Goal: Information Seeking & Learning: Find specific fact

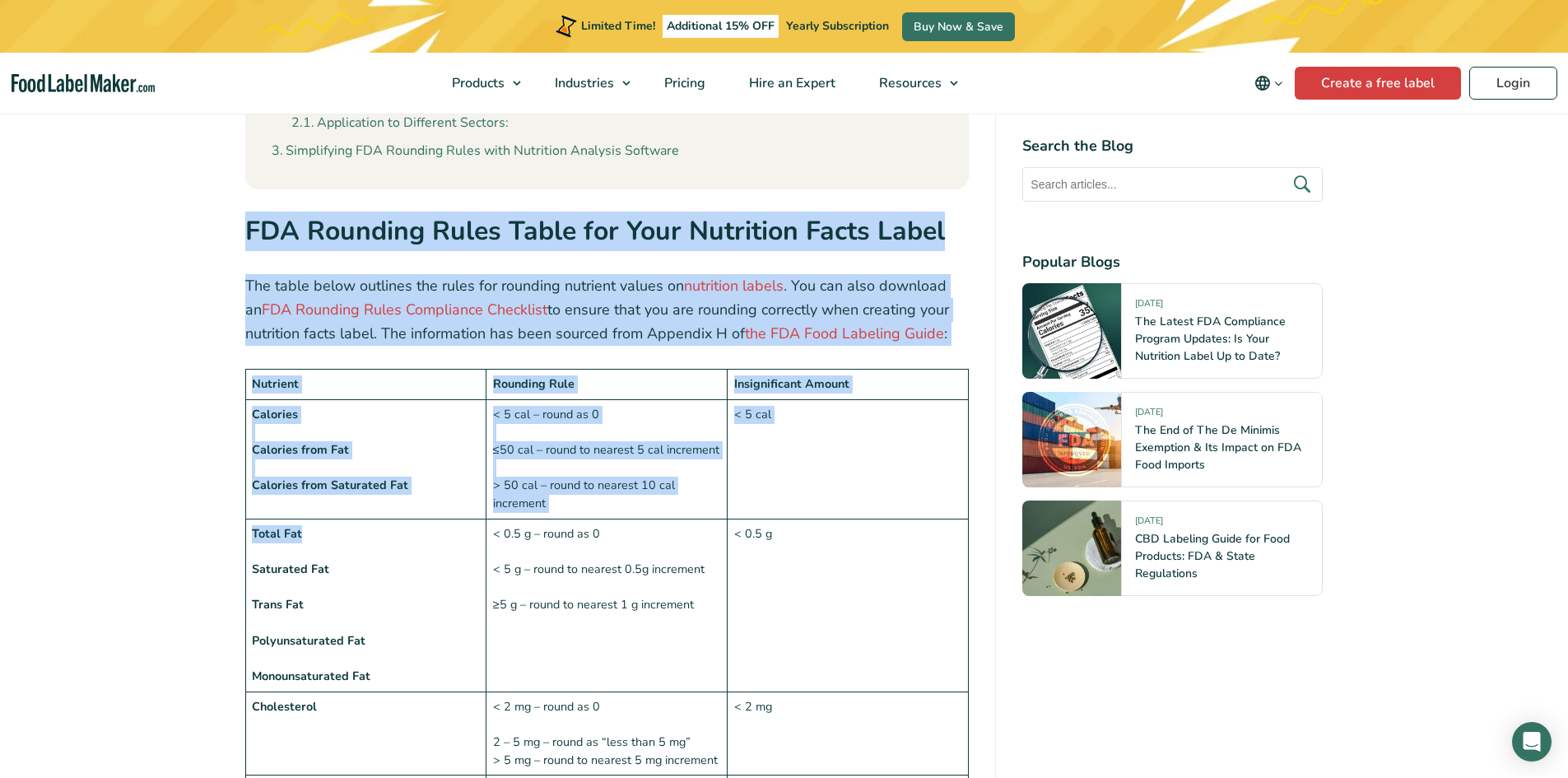
drag, startPoint x: 220, startPoint y: 181, endPoint x: 302, endPoint y: 499, distance: 328.4
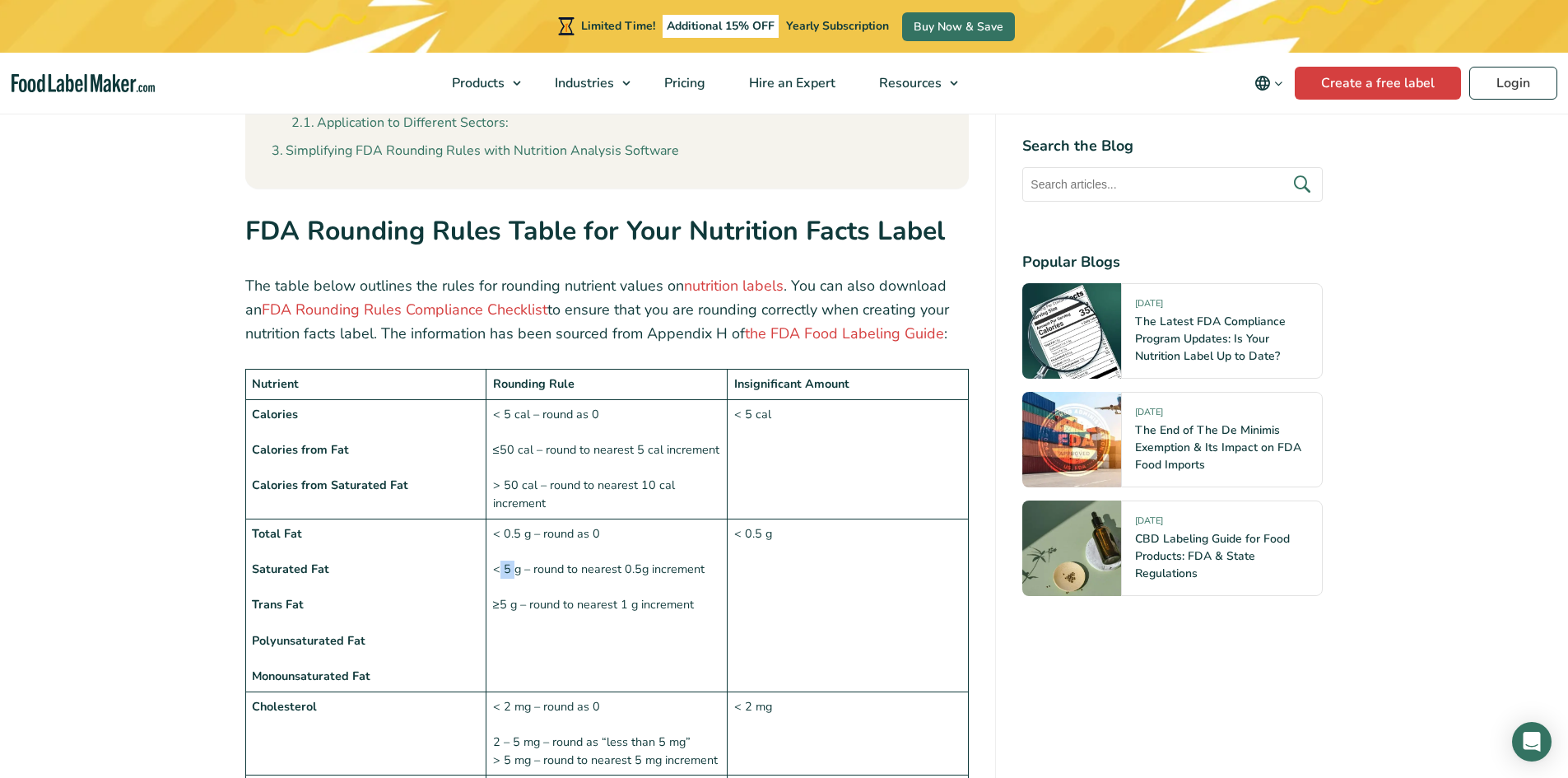
click at [513, 531] on td "< 0.5 g – round as 0 < 5 g – round to nearest 0.5g increment ≥5 g – round to ne…" at bounding box center [606, 605] width 241 height 173
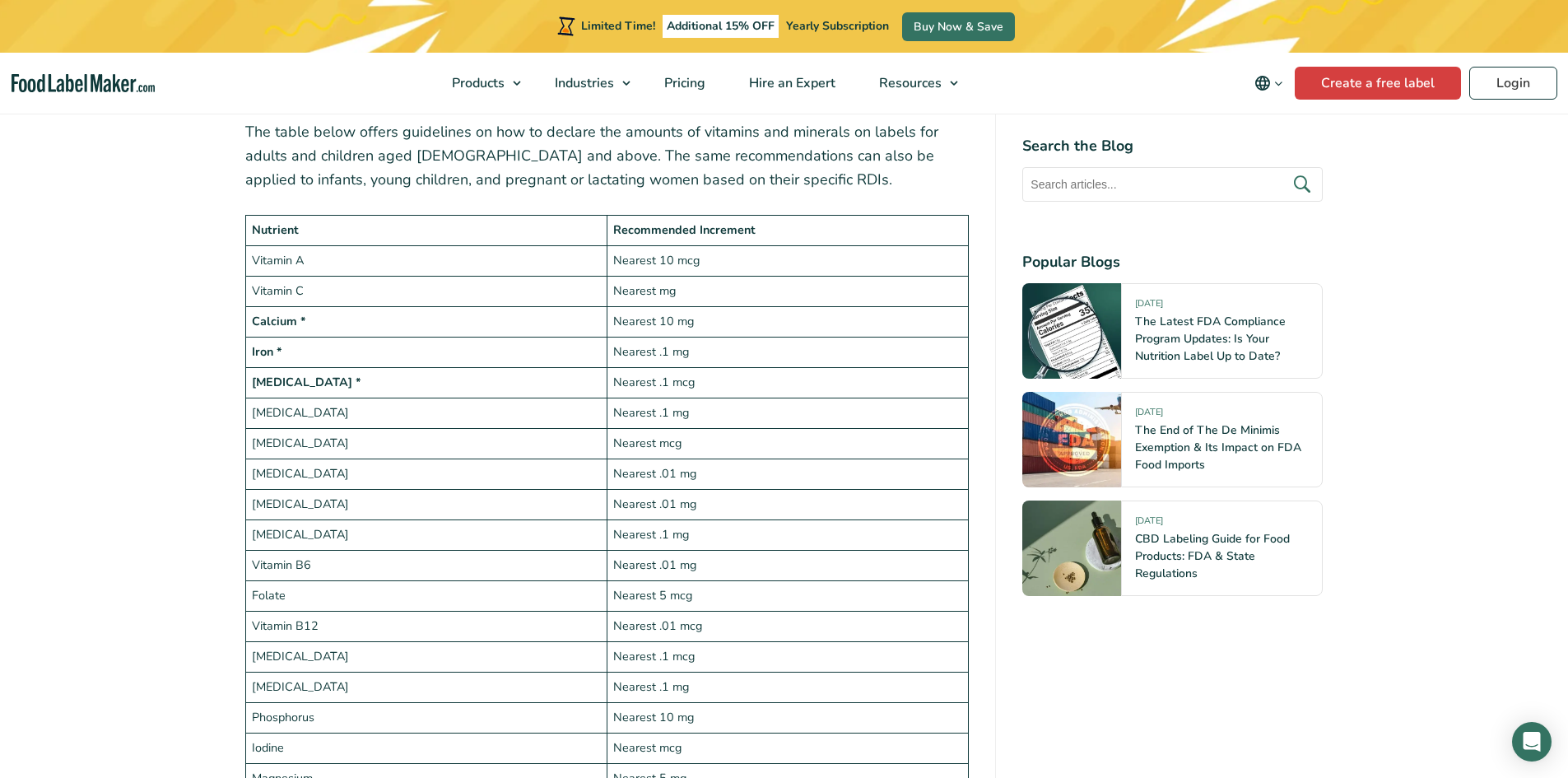
scroll to position [2965, 0]
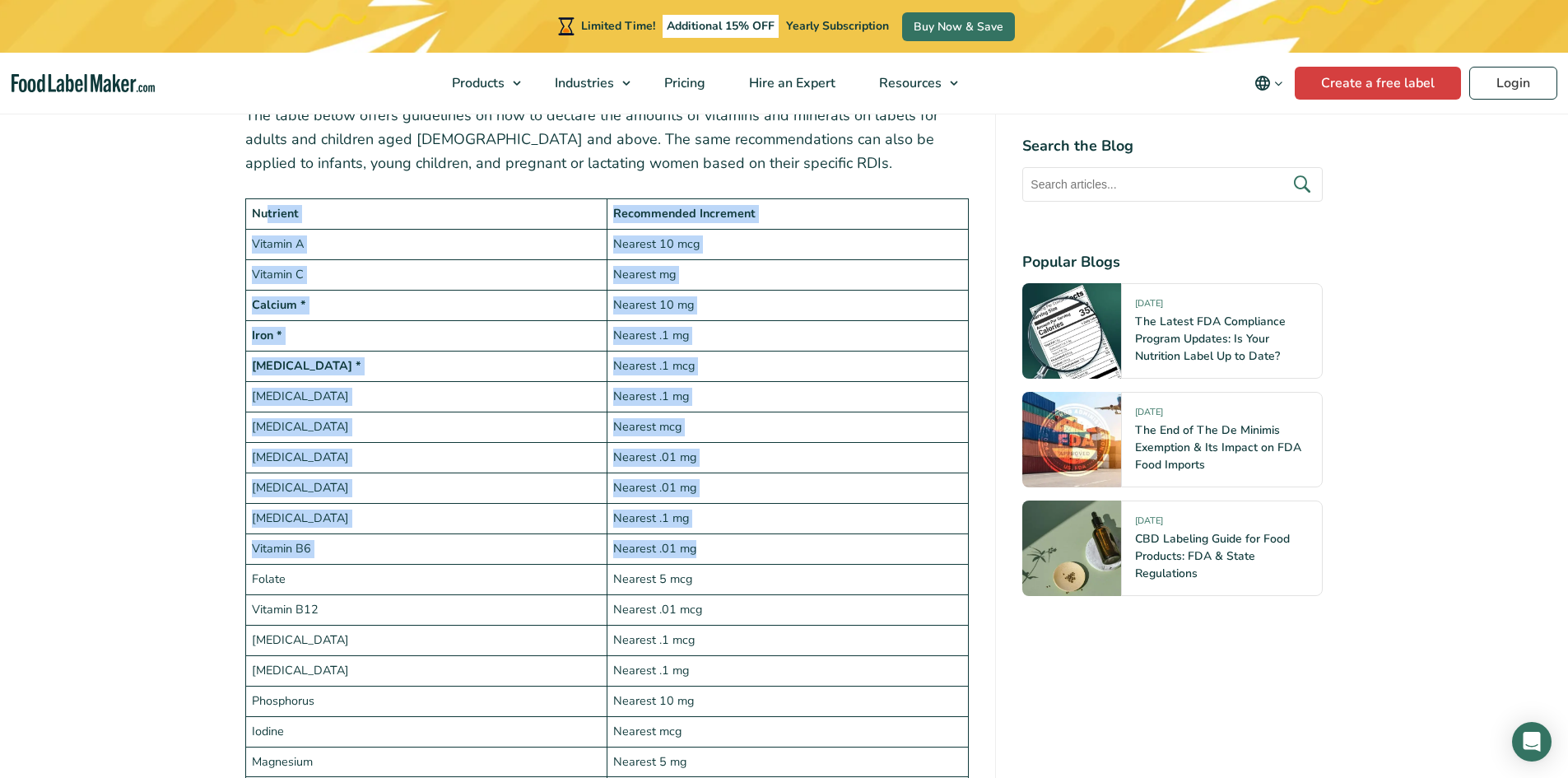
drag, startPoint x: 268, startPoint y: 171, endPoint x: 726, endPoint y: 521, distance: 576.4
click at [726, 521] on tbody "Nutrient Recommended Increment Vitamin A Nearest 10 mcg Vitamin C Nearest mg Ca…" at bounding box center [607, 625] width 723 height 853
click at [726, 534] on td "Nearest .01 mg" at bounding box center [787, 549] width 362 height 30
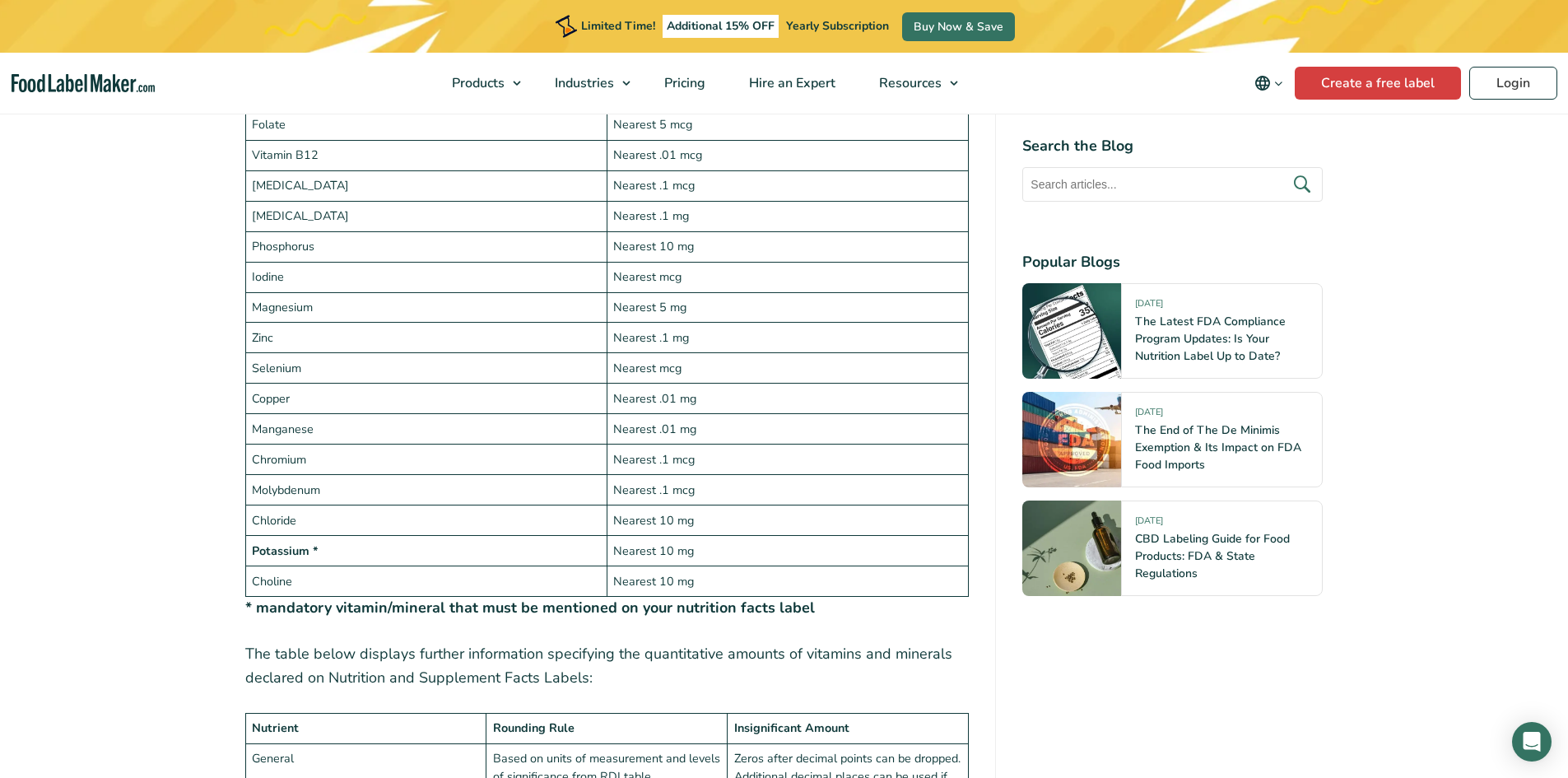
scroll to position [3459, 0]
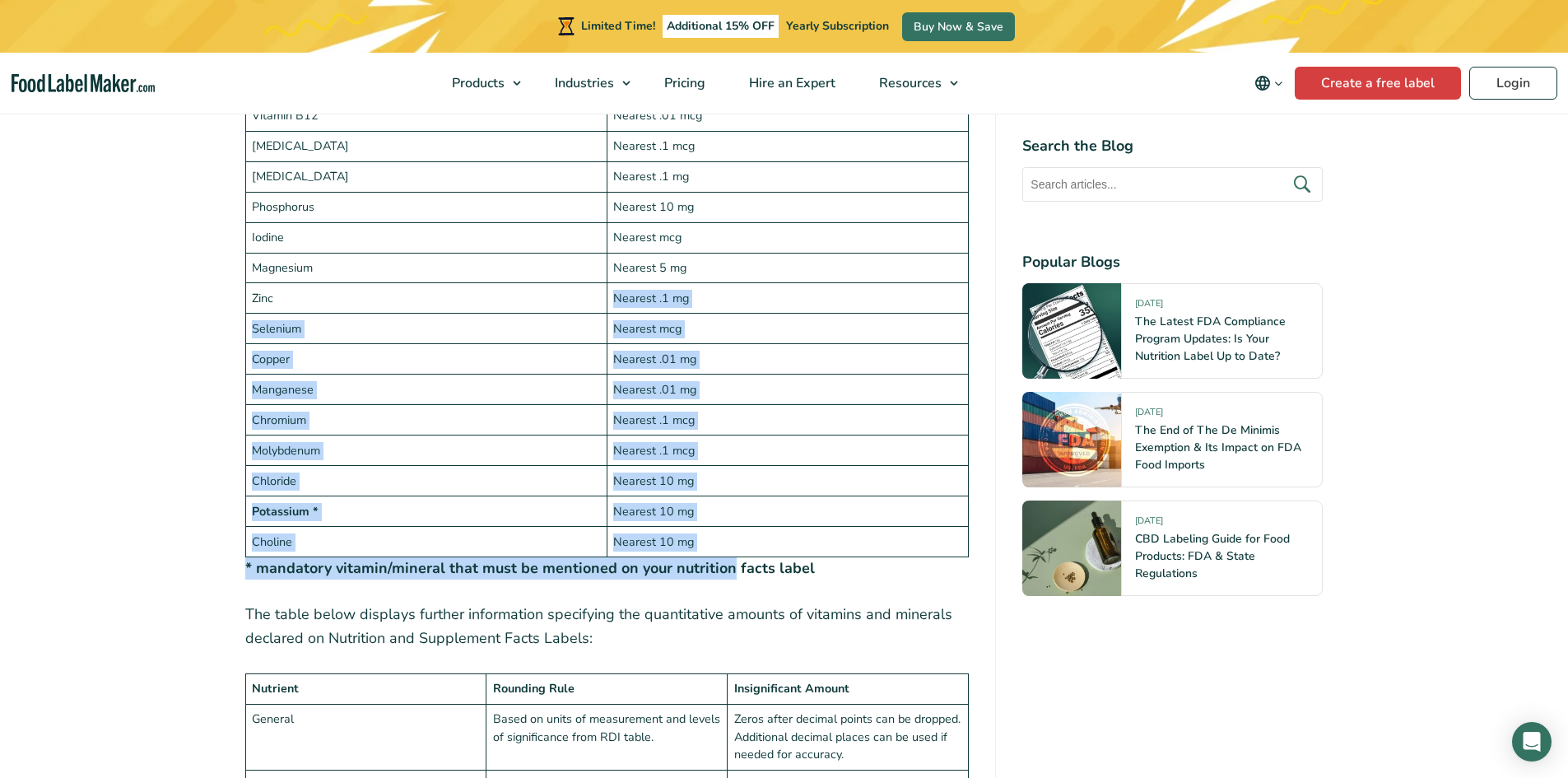
drag, startPoint x: 728, startPoint y: 523, endPoint x: 491, endPoint y: 255, distance: 357.8
click at [491, 255] on figure "Nutrient Recommended Increment Vitamin A Nearest 10 mcg Vitamin C Nearest mg Ca…" at bounding box center [607, 142] width 724 height 877
click at [512, 344] on td "Copper" at bounding box center [426, 359] width 362 height 30
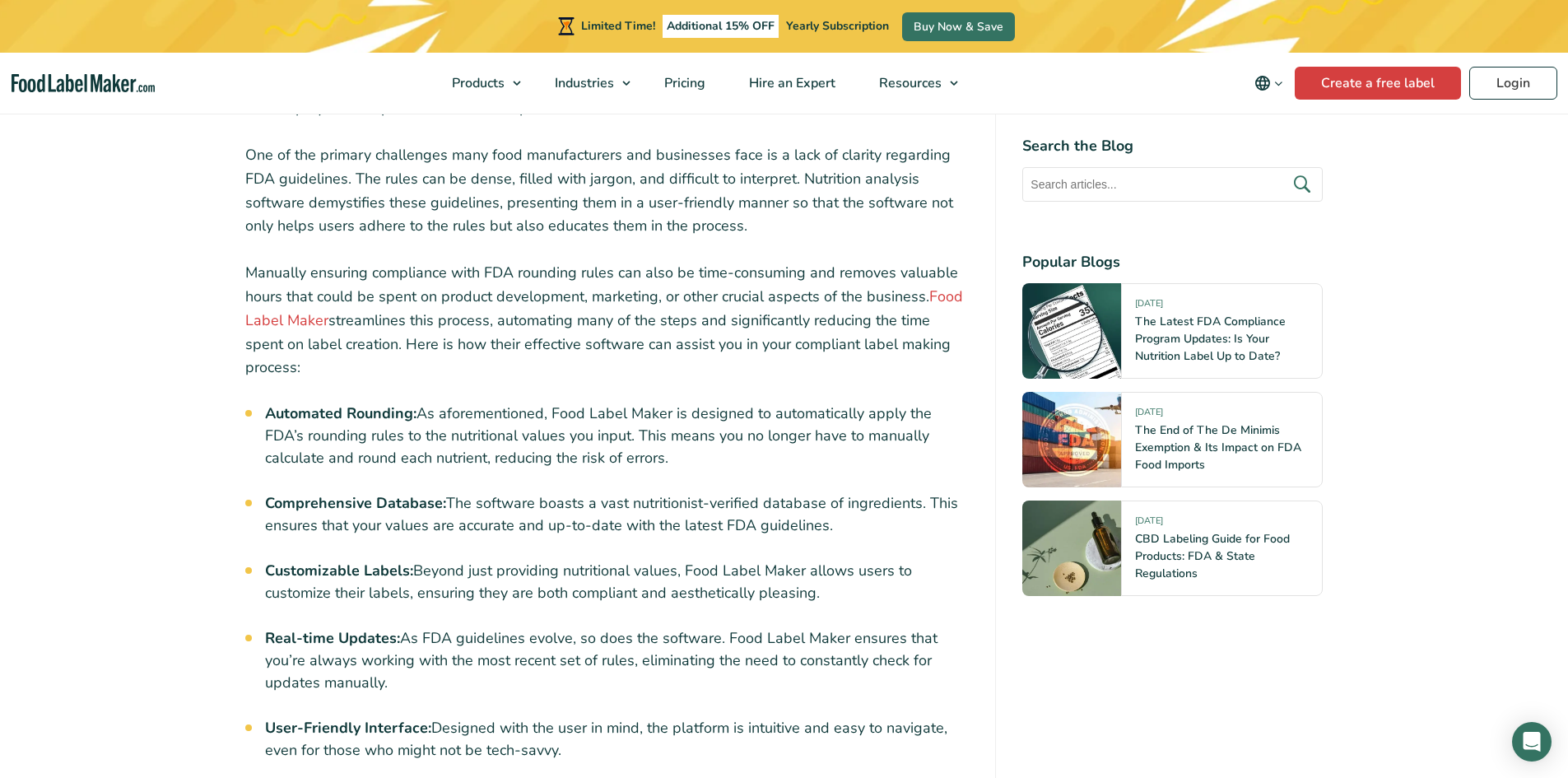
scroll to position [5847, 0]
